Goal: Information Seeking & Learning: Learn about a topic

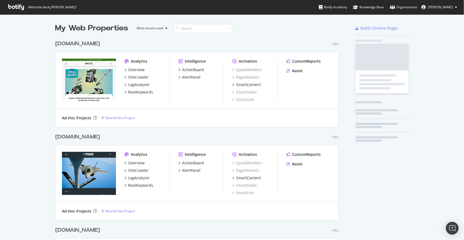
scroll to position [1090, 284]
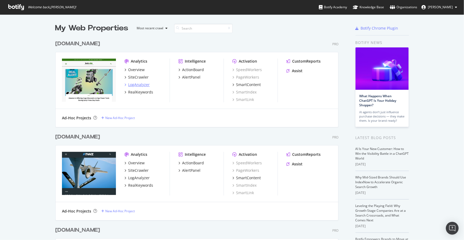
click at [138, 83] on div "LogAnalyzer" at bounding box center [139, 84] width 22 height 5
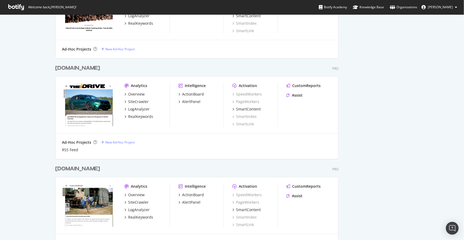
scroll to position [290, 0]
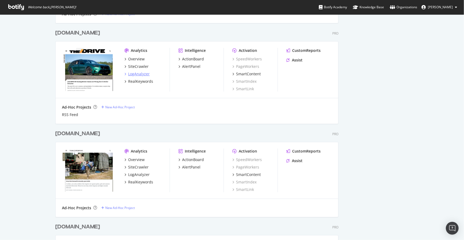
click at [136, 73] on div "LogAnalyzer" at bounding box center [139, 73] width 22 height 5
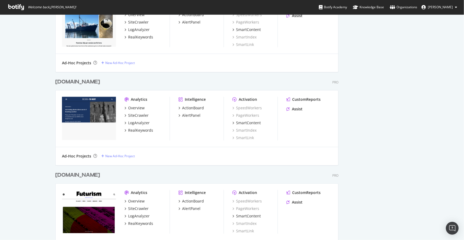
scroll to position [750, 0]
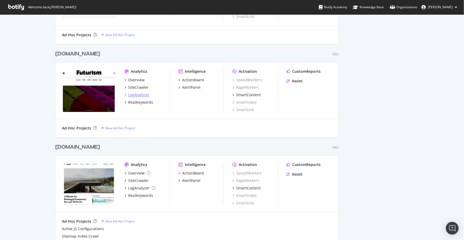
click at [139, 94] on div "LogAnalyzer" at bounding box center [139, 94] width 22 height 5
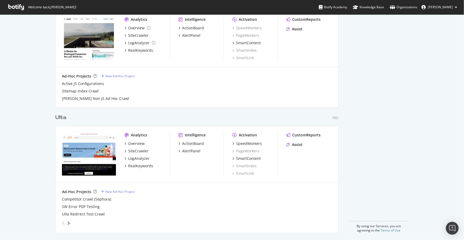
scroll to position [896, 0]
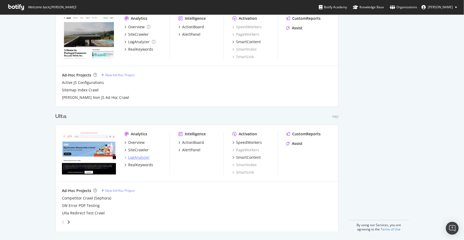
click at [135, 158] on div "LogAnalyzer" at bounding box center [139, 157] width 22 height 5
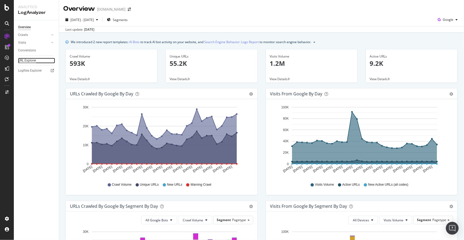
click at [25, 60] on div "URL Explorer" at bounding box center [27, 61] width 18 height 6
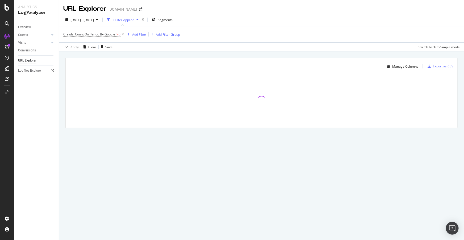
click at [139, 34] on div "Add Filter" at bounding box center [139, 34] width 14 height 5
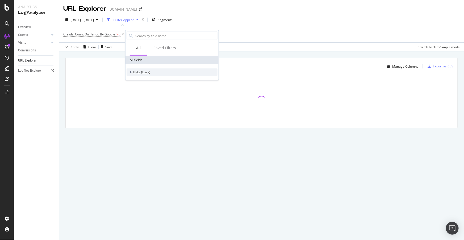
click at [141, 70] on span "URLs (Logs)" at bounding box center [141, 72] width 17 height 5
click at [147, 79] on span "URL Scheme" at bounding box center [145, 79] width 19 height 5
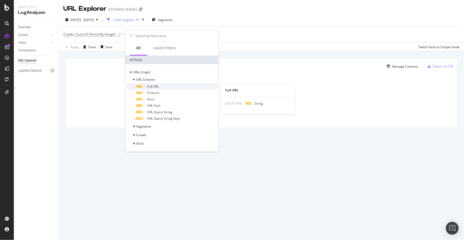
click at [154, 86] on span "Full URL" at bounding box center [153, 86] width 12 height 5
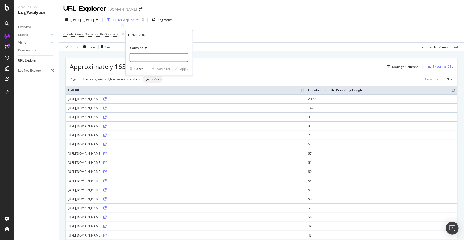
click at [143, 57] on input "text" at bounding box center [159, 57] width 58 height 9
type input "llms.txt"
click at [182, 68] on div "Apply" at bounding box center [184, 68] width 8 height 5
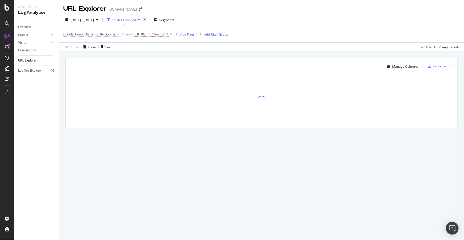
click at [89, 36] on span "Crawls: Count On Period By Google" at bounding box center [89, 34] width 52 height 5
click at [80, 48] on span "By Google" at bounding box center [75, 46] width 15 height 5
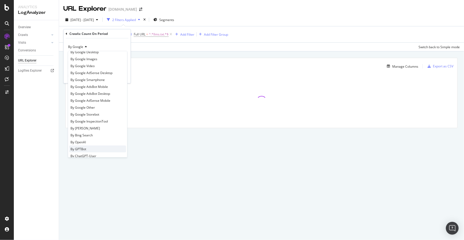
scroll to position [24, 0]
click at [84, 131] on span "By OpenAI" at bounding box center [78, 131] width 15 height 5
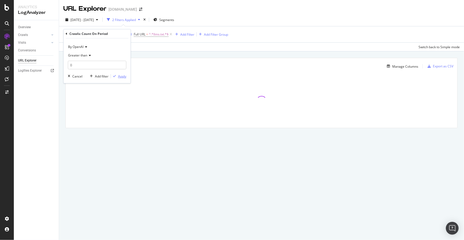
click at [122, 76] on div "Apply" at bounding box center [122, 76] width 8 height 5
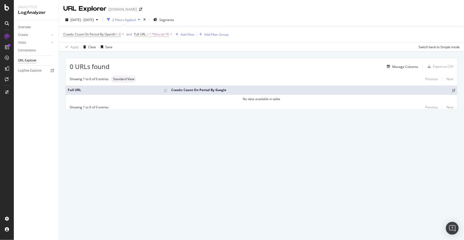
click at [156, 35] on span "^.*llms.txt.*$" at bounding box center [159, 34] width 20 height 7
click at [146, 56] on input "llms.txt" at bounding box center [164, 56] width 50 height 9
click at [148, 56] on input "llms.txt" at bounding box center [164, 56] width 50 height 9
drag, startPoint x: 146, startPoint y: 56, endPoint x: 96, endPoint y: 46, distance: 51.5
click at [102, 48] on body "Analytics LogAnalyzer Overview Crawls Daily Distribution Segments Distribution …" at bounding box center [232, 120] width 464 height 240
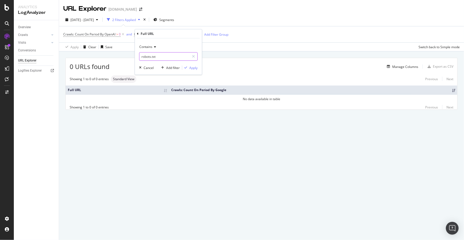
type input "robots.txt"
click at [192, 67] on div "Apply" at bounding box center [193, 67] width 8 height 5
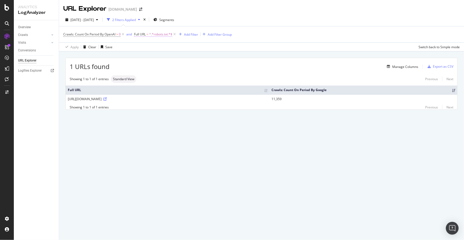
click at [158, 36] on span "^.*robots.txt.*$" at bounding box center [160, 34] width 23 height 7
click at [156, 56] on input "robots.txt" at bounding box center [164, 56] width 50 height 9
type input ".xml"
click at [196, 67] on div "Apply" at bounding box center [193, 67] width 8 height 5
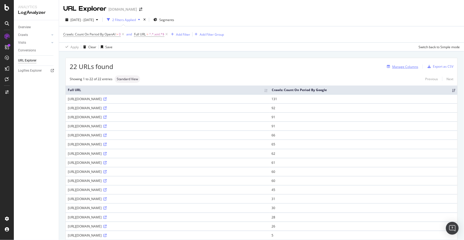
click at [404, 67] on div "Manage Columns" at bounding box center [405, 66] width 26 height 5
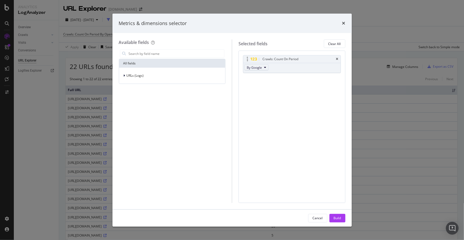
click at [262, 69] on button "By Google" at bounding box center [257, 67] width 24 height 6
click at [264, 94] on span "By OpenAI" at bounding box center [270, 93] width 42 height 5
click at [338, 219] on div "Build" at bounding box center [337, 218] width 7 height 5
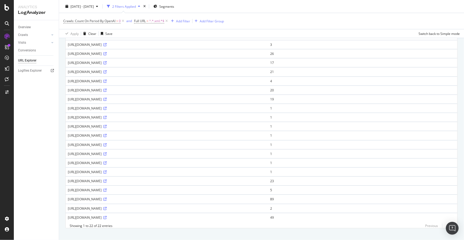
scroll to position [82, 0]
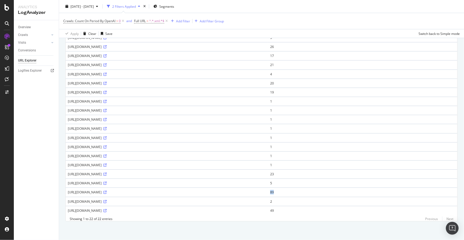
drag, startPoint x: 287, startPoint y: 186, endPoint x: 278, endPoint y: 186, distance: 9.1
drag, startPoint x: 278, startPoint y: 186, endPoint x: 177, endPoint y: 188, distance: 100.6
click at [177, 190] on div "https://www.bobvila.com/sitemap-news.xml/" at bounding box center [167, 192] width 198 height 5
drag, startPoint x: 143, startPoint y: 190, endPoint x: 88, endPoint y: 191, distance: 55.9
click at [88, 191] on td "https://www.bobvila.com/sitemap-news.xml/" at bounding box center [167, 191] width 203 height 9
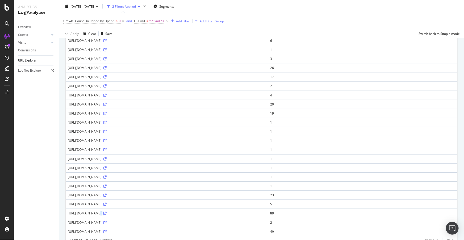
scroll to position [34, 0]
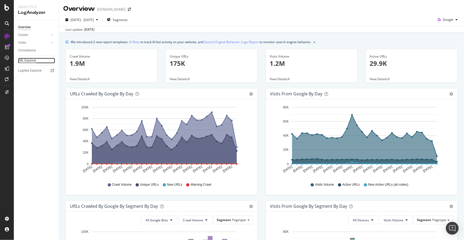
click at [23, 61] on div "URL Explorer" at bounding box center [27, 61] width 18 height 6
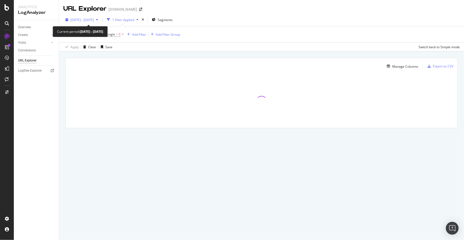
click at [94, 20] on span "[DATE] - [DATE]" at bounding box center [82, 20] width 23 height 5
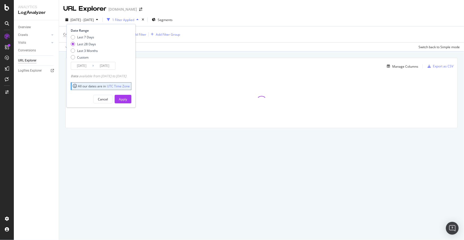
click at [131, 20] on div "1 Filter Applied" at bounding box center [123, 20] width 22 height 5
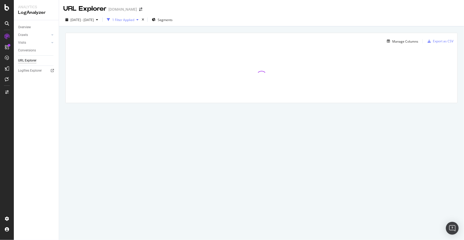
click at [134, 21] on div "1 Filter Applied" at bounding box center [123, 20] width 22 height 5
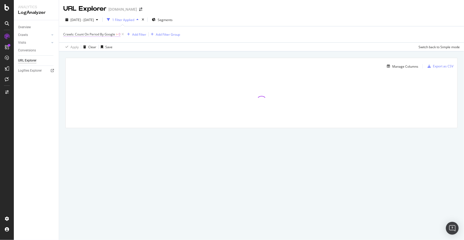
click at [105, 34] on span "Crawls: Count On Period By Google" at bounding box center [89, 34] width 52 height 5
click at [77, 46] on span "By Google" at bounding box center [75, 46] width 15 height 5
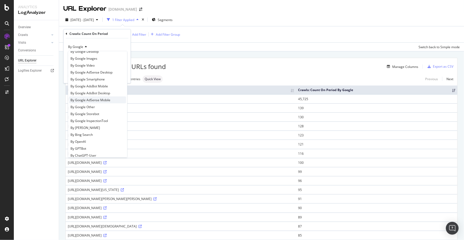
scroll to position [72, 0]
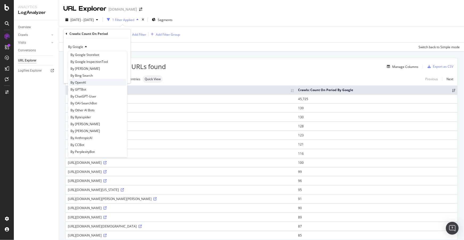
click at [80, 82] on span "By OpenAI" at bounding box center [78, 82] width 15 height 5
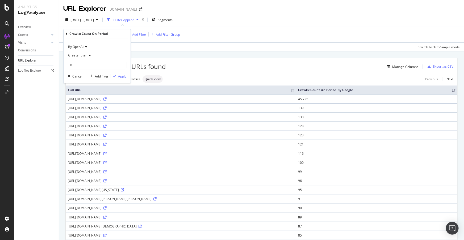
click at [119, 76] on div "Apply" at bounding box center [122, 76] width 8 height 5
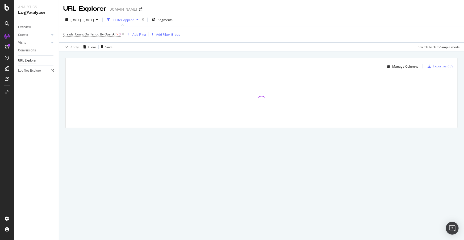
click at [136, 35] on div "Add Filter" at bounding box center [140, 34] width 14 height 5
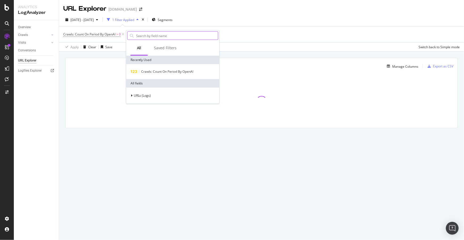
click at [160, 36] on input "text" at bounding box center [177, 36] width 82 height 8
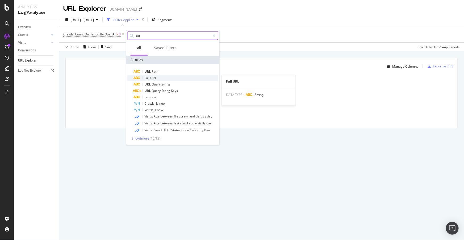
type input "url"
click at [155, 77] on span "URL" at bounding box center [154, 78] width 6 height 5
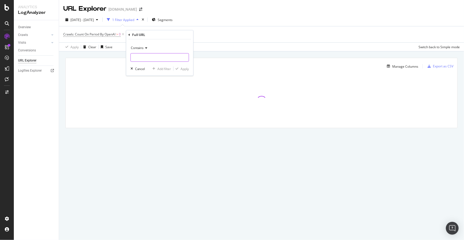
click at [148, 58] on input "text" at bounding box center [160, 57] width 58 height 9
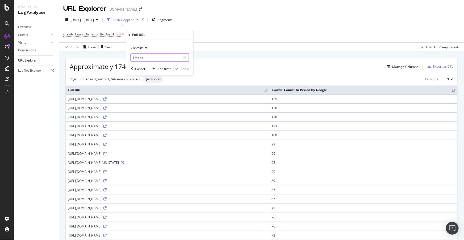
type input "llms.txt"
click at [184, 70] on div "Apply" at bounding box center [185, 68] width 8 height 5
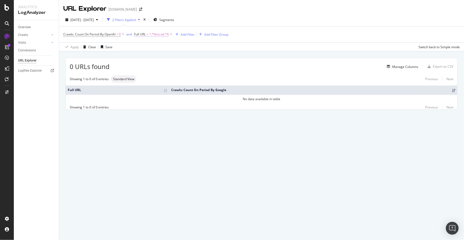
click at [161, 34] on span "^.*llms.txt.*$" at bounding box center [159, 34] width 20 height 7
click at [161, 56] on input "llms.txt" at bounding box center [164, 56] width 50 height 9
type input ".xml"
click at [191, 69] on div "Apply" at bounding box center [193, 67] width 8 height 5
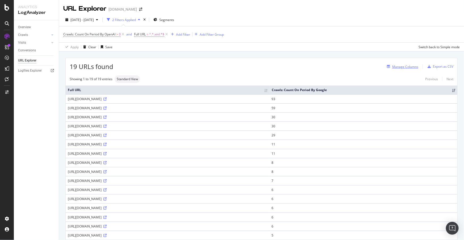
click at [404, 68] on div "Manage Columns" at bounding box center [405, 66] width 26 height 5
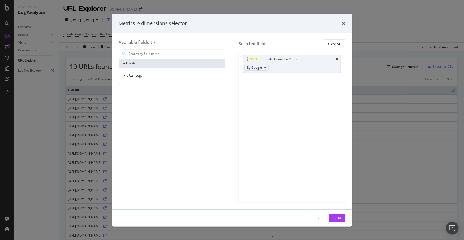
click at [257, 69] on span "By Google" at bounding box center [254, 67] width 15 height 5
click at [264, 94] on span "By OpenAI" at bounding box center [270, 93] width 42 height 5
click at [341, 215] on div "Build" at bounding box center [337, 218] width 7 height 8
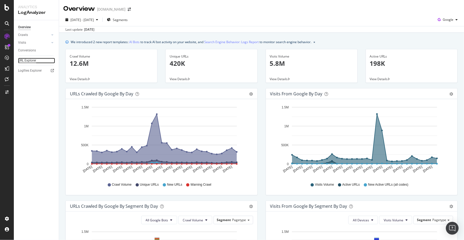
click at [27, 61] on div "URL Explorer" at bounding box center [27, 61] width 18 height 6
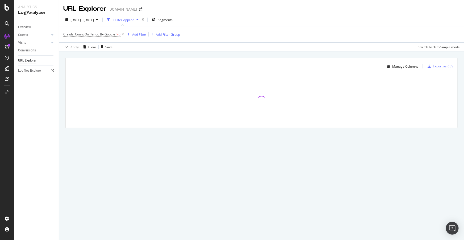
click at [130, 19] on div "1 Filter Applied" at bounding box center [123, 20] width 22 height 5
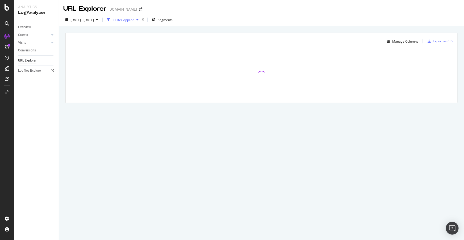
click at [130, 19] on div "1 Filter Applied" at bounding box center [123, 20] width 22 height 5
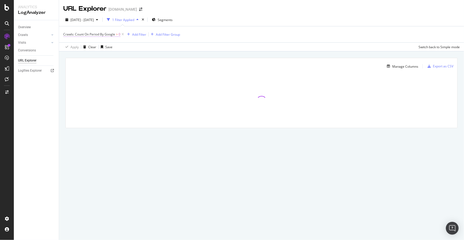
click at [106, 35] on span "Crawls: Count On Period By Google" at bounding box center [89, 34] width 52 height 5
click at [77, 46] on span "By Google" at bounding box center [75, 46] width 15 height 5
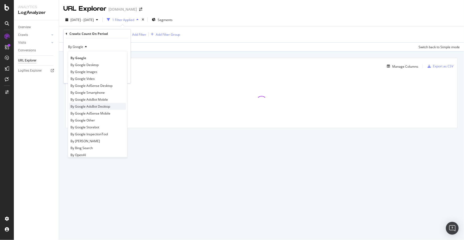
scroll to position [24, 0]
click at [88, 130] on div "By OpenAI" at bounding box center [97, 130] width 57 height 7
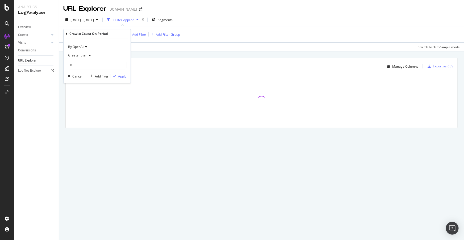
click at [121, 77] on div "Apply" at bounding box center [122, 76] width 8 height 5
click at [139, 33] on div "Add Filter" at bounding box center [140, 34] width 14 height 5
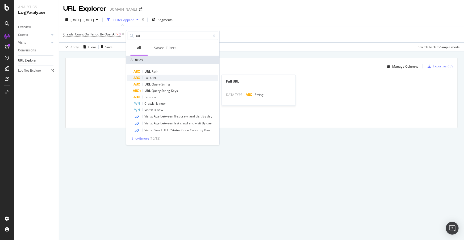
type input "url"
click at [150, 78] on span "Full" at bounding box center [148, 78] width 6 height 5
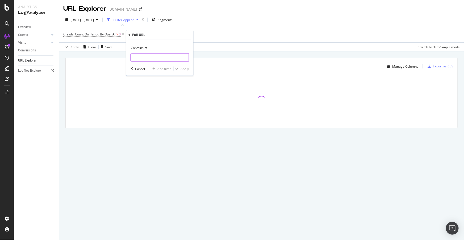
click at [150, 58] on input "text" at bounding box center [160, 57] width 58 height 9
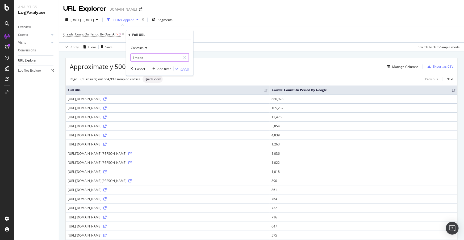
type input "llms.txt"
click at [182, 68] on div "Apply" at bounding box center [185, 68] width 8 height 5
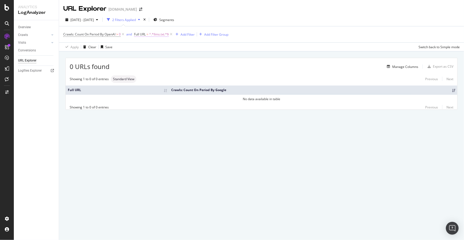
click at [158, 33] on span "^.*llms.txt.*$" at bounding box center [159, 34] width 20 height 7
click at [156, 58] on input "llms.txt" at bounding box center [164, 56] width 50 height 9
type input ".xml"
click at [192, 67] on div "Apply" at bounding box center [193, 67] width 8 height 5
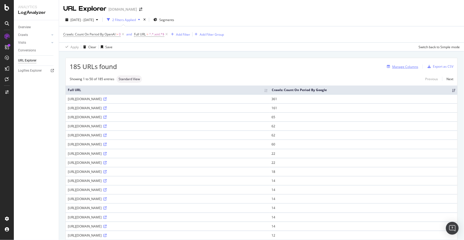
click at [395, 67] on div "Manage Columns" at bounding box center [405, 66] width 26 height 5
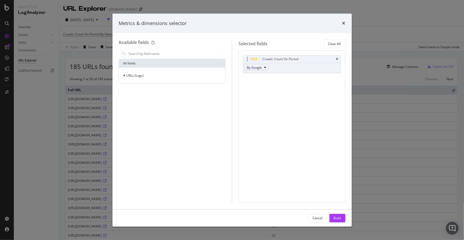
click at [257, 67] on span "By Google" at bounding box center [254, 67] width 15 height 5
click at [262, 91] on span "By OpenAI" at bounding box center [270, 93] width 42 height 5
click at [338, 217] on div "Build" at bounding box center [337, 218] width 7 height 5
